Goal: Transaction & Acquisition: Purchase product/service

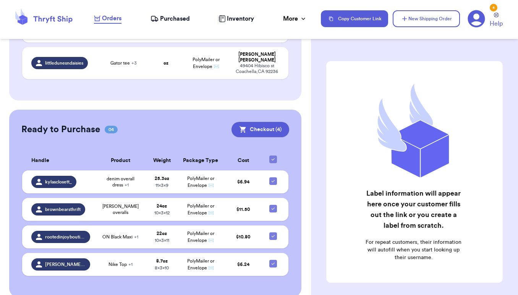
scroll to position [170, 0]
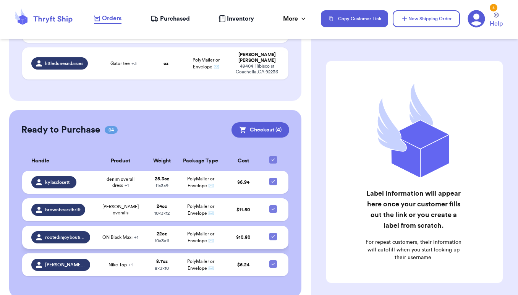
click at [96, 228] on td "ON Black Maxi + 1" at bounding box center [121, 237] width 52 height 23
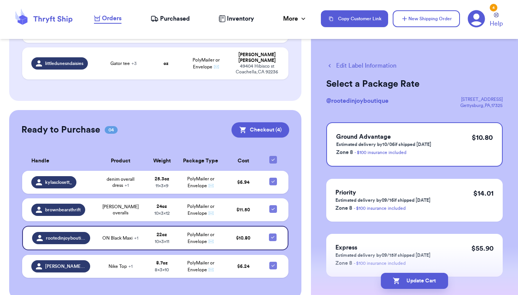
click at [359, 66] on button "Edit Label Information" at bounding box center [361, 65] width 70 height 9
checkbox input "false"
select select "paid"
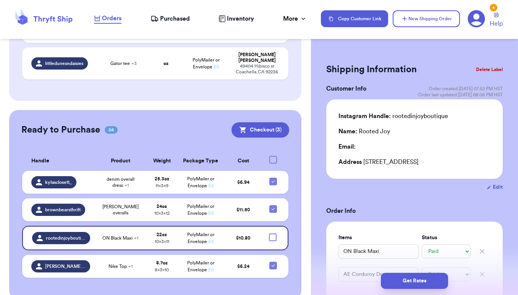
checkbox input "true"
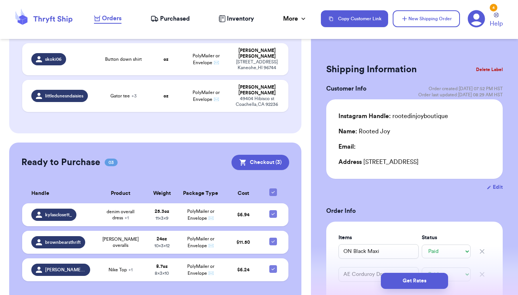
scroll to position [0, 0]
click at [496, 189] on button "Edit" at bounding box center [495, 187] width 16 height 8
select select "PA"
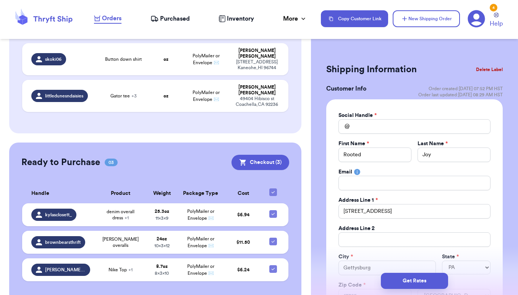
type input "rootedinjoyboutique"
click at [364, 157] on input "Rooted" at bounding box center [374, 154] width 73 height 15
type input "[PERSON_NAME]"
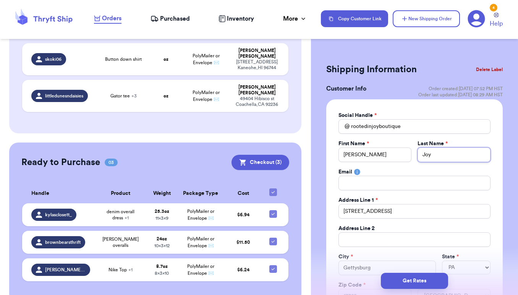
click at [430, 159] on input "Joy" at bounding box center [454, 154] width 73 height 15
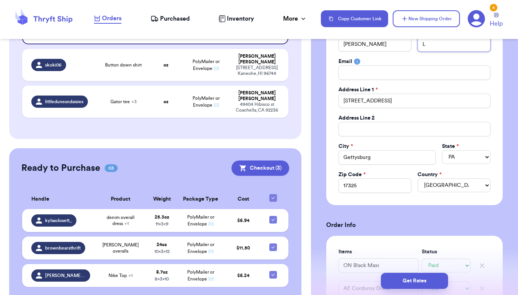
scroll to position [116, 0]
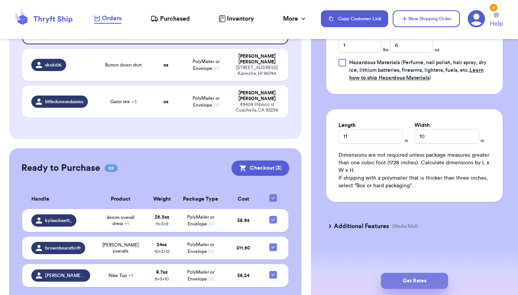
type input "L"
click at [419, 279] on button "Get Rates" at bounding box center [414, 281] width 67 height 16
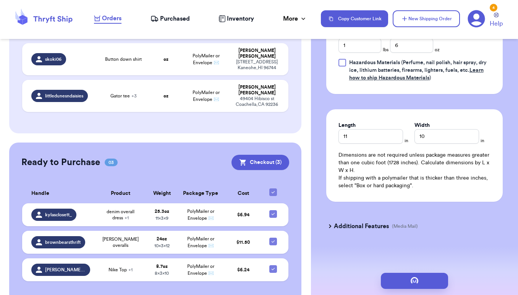
scroll to position [0, 0]
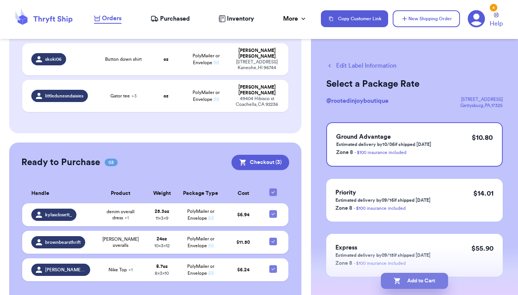
click at [431, 282] on button "Add to Cart" at bounding box center [414, 281] width 67 height 16
checkbox input "true"
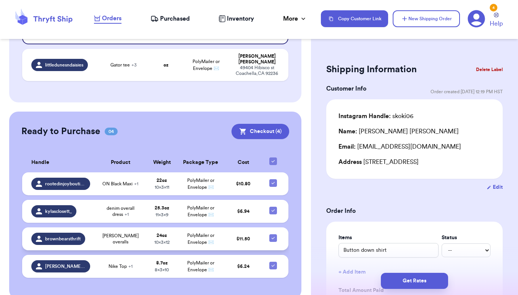
click at [100, 233] on div "[PERSON_NAME] overalls" at bounding box center [120, 239] width 42 height 12
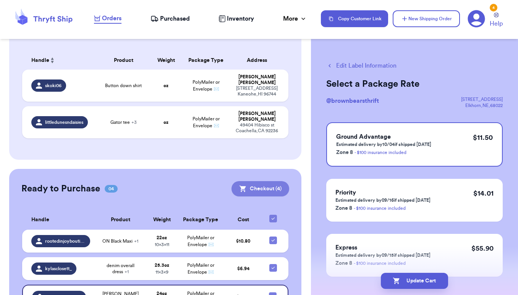
scroll to position [90, 0]
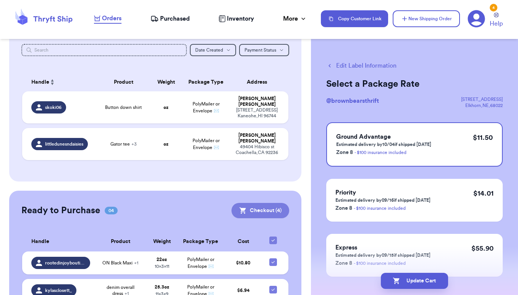
click at [259, 203] on button "Checkout ( 4 )" at bounding box center [261, 210] width 58 height 15
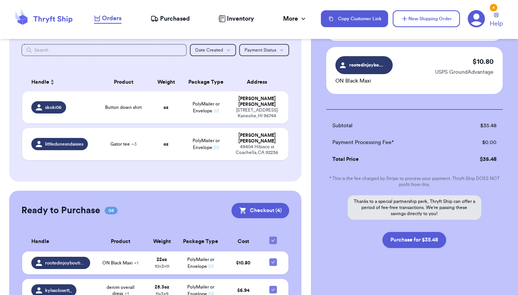
scroll to position [214, 0]
click at [407, 233] on button "Purchase for $35.48" at bounding box center [414, 240] width 64 height 16
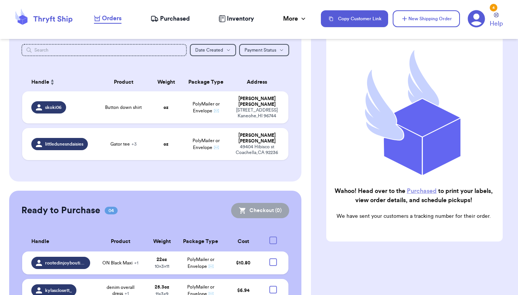
checkbox input "false"
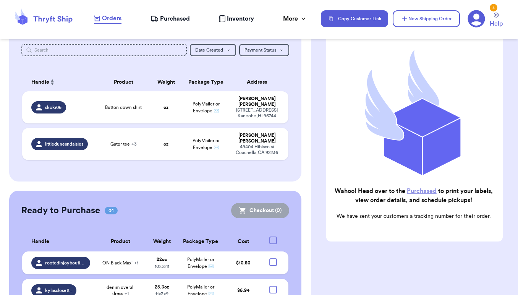
scroll to position [68, 0]
checkbox input "true"
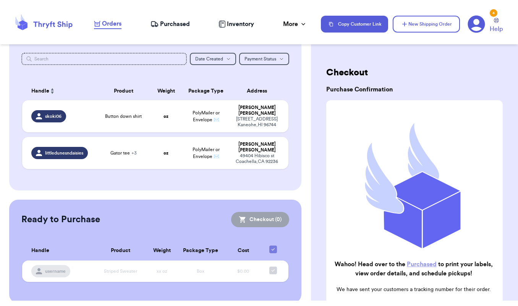
scroll to position [0, 0]
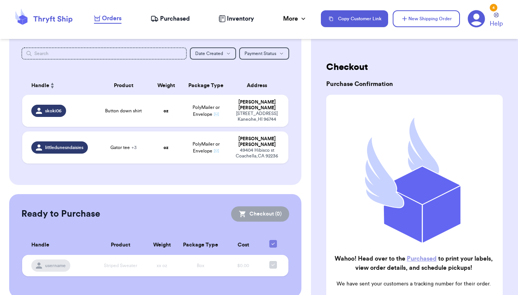
click at [181, 18] on span "Purchased" at bounding box center [175, 18] width 30 height 9
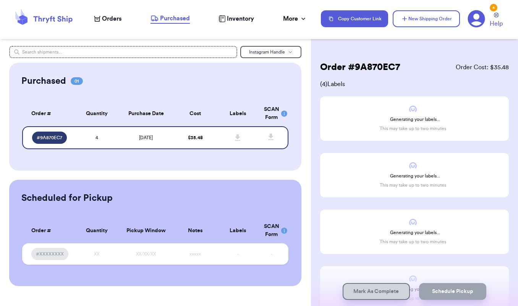
click at [121, 21] on span "Orders" at bounding box center [111, 18] width 19 height 9
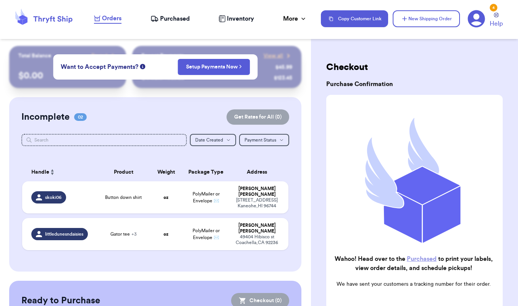
click at [178, 18] on span "Purchased" at bounding box center [175, 18] width 30 height 9
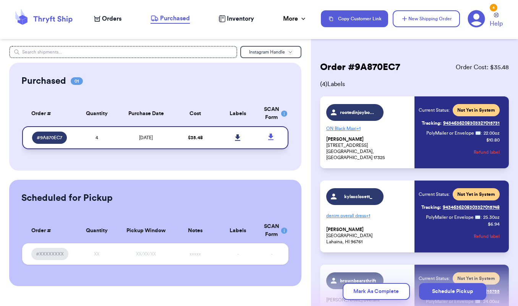
click at [240, 141] on icon at bounding box center [238, 137] width 6 height 7
click at [312, 232] on div "Order # 9A870EC7 Order Cost: $ 35.48 ( 4 ) Labels rootedinjoyboutique ON Black …" at bounding box center [414, 266] width 207 height 440
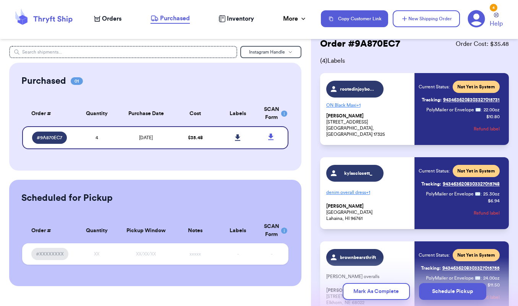
scroll to position [95, 0]
